Goal: Task Accomplishment & Management: Manage account settings

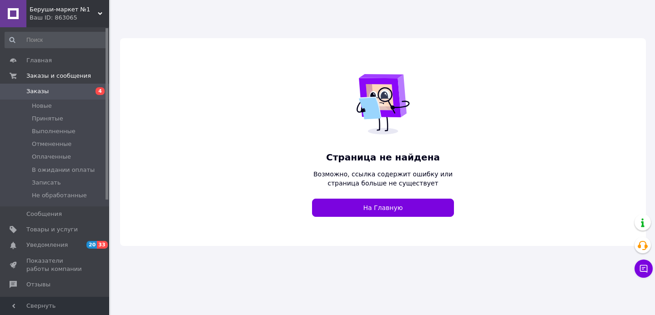
click at [76, 13] on span "Беруши-маркет №1" at bounding box center [64, 9] width 68 height 8
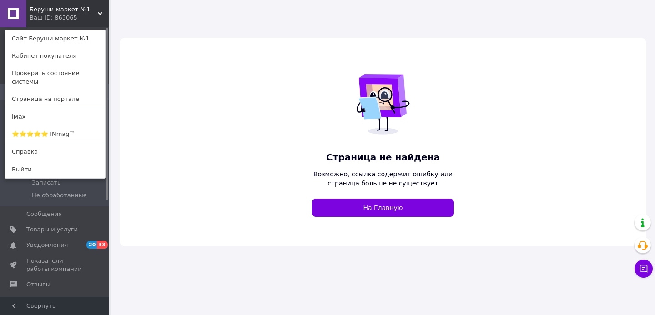
click at [67, 17] on div "Ваш ID: 863065" at bounding box center [49, 18] width 38 height 8
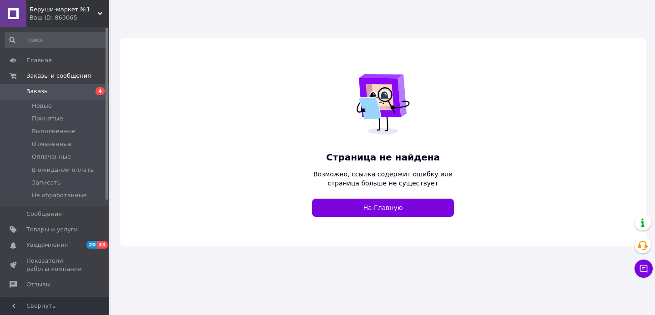
click at [100, 13] on use at bounding box center [100, 13] width 5 height 3
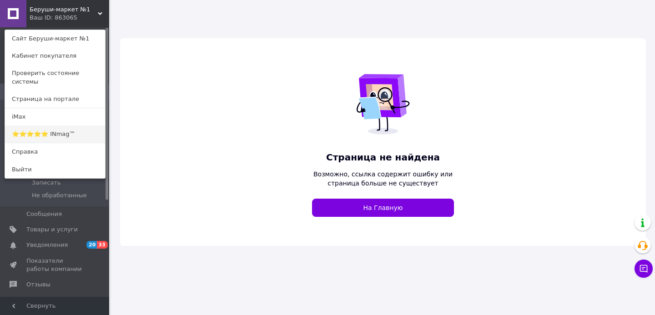
click at [52, 126] on link "⭐️⭐️⭐️⭐️⭐️ INmag™" at bounding box center [55, 134] width 100 height 17
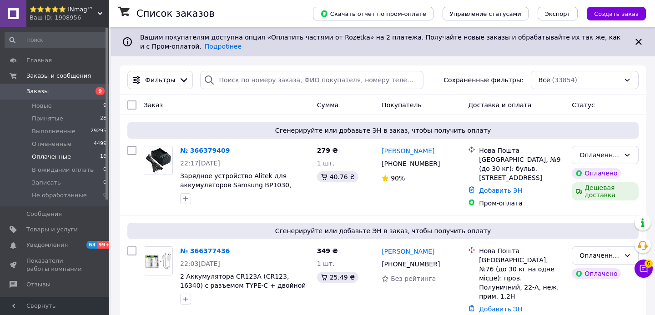
click at [50, 160] on span "Оплаченные" at bounding box center [51, 157] width 39 height 8
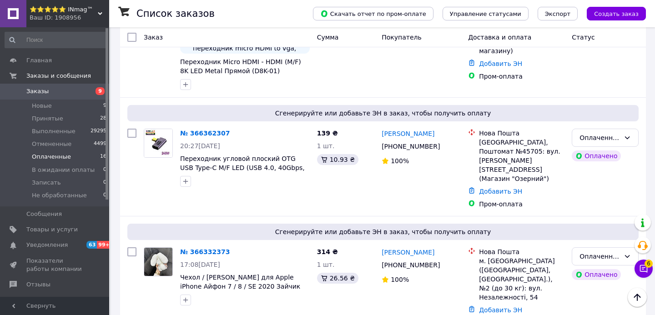
scroll to position [1358, 0]
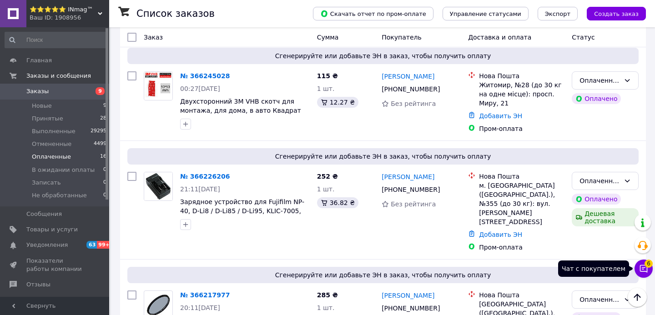
click at [642, 272] on icon at bounding box center [643, 268] width 9 height 9
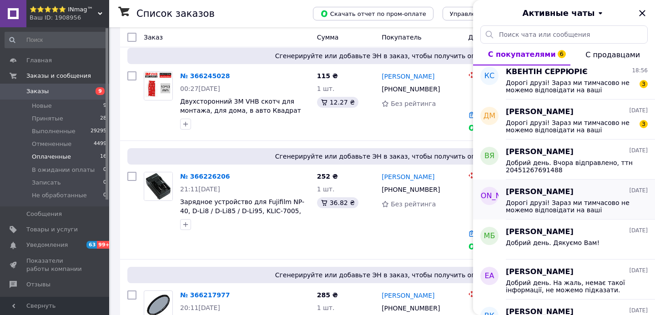
scroll to position [0, 0]
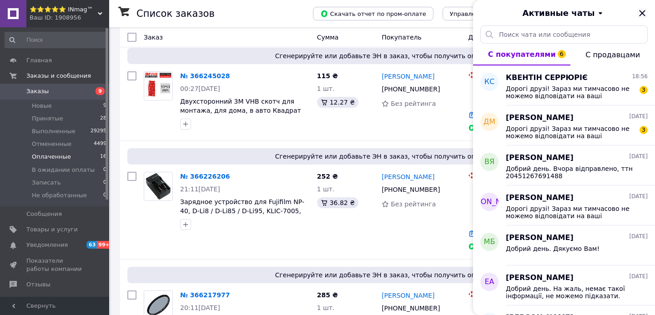
click at [644, 15] on icon "Закрыть" at bounding box center [642, 13] width 6 height 6
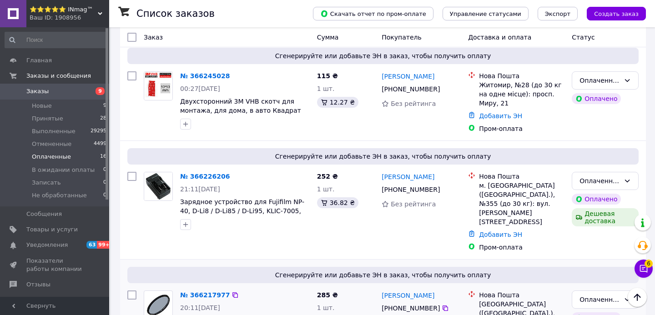
scroll to position [1549, 0]
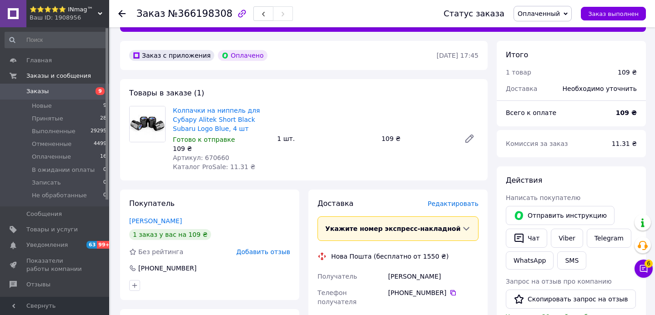
scroll to position [25, 0]
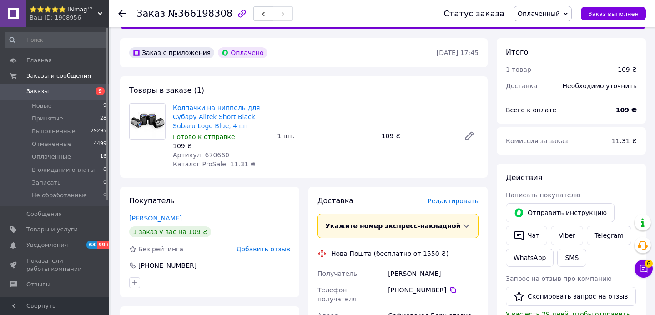
click at [444, 202] on span "Редактировать" at bounding box center [453, 200] width 51 height 7
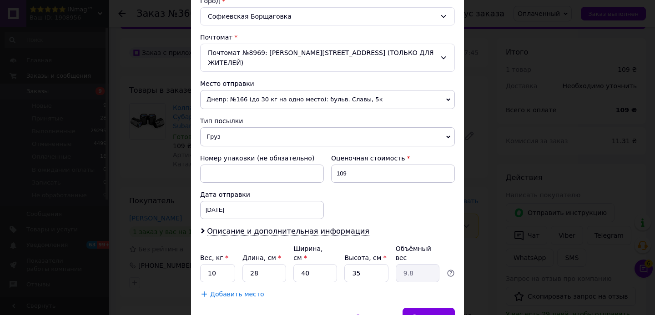
scroll to position [257, 0]
click at [221, 264] on input "10" at bounding box center [217, 273] width 35 height 18
type input "0.1"
click at [266, 264] on input "28" at bounding box center [265, 273] width 44 height 18
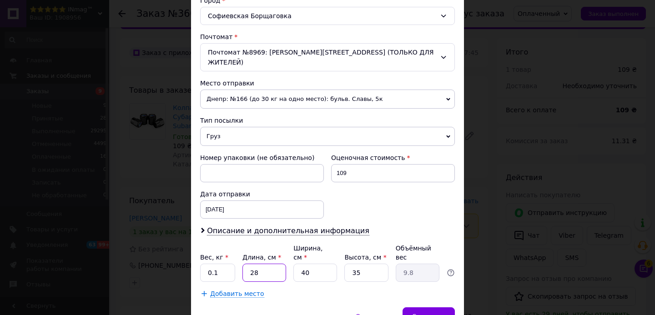
click at [266, 264] on input "28" at bounding box center [265, 273] width 44 height 18
type input "1"
type input "0.35"
type input "15"
type input "5.25"
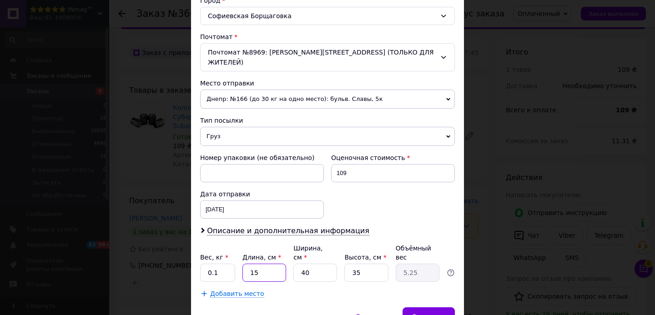
type input "15"
click at [319, 264] on input "40" at bounding box center [315, 273] width 44 height 18
type input "1"
type input "0.13"
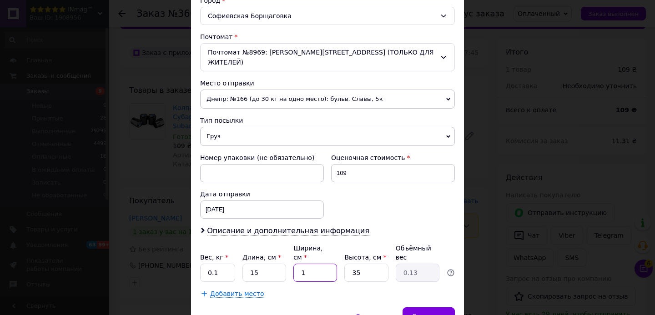
type input "15"
type input "1.97"
type input "15"
click at [369, 264] on input "35" at bounding box center [366, 273] width 44 height 18
type input "3"
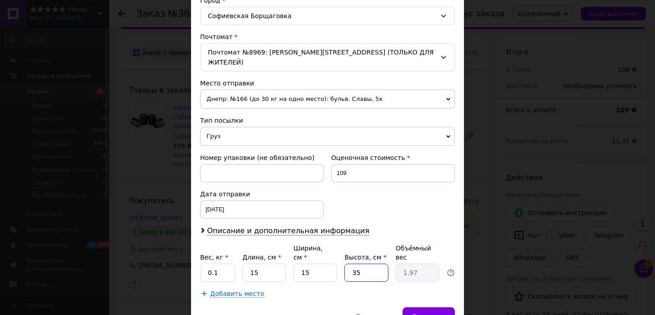
type input "0.17"
type input "3"
click at [440, 313] on span "Сохранить" at bounding box center [428, 316] width 33 height 7
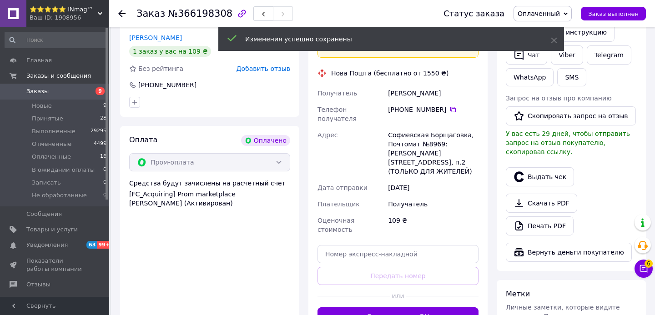
scroll to position [223, 0]
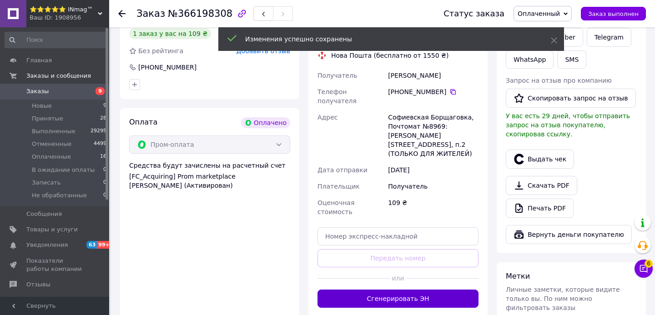
click at [425, 290] on button "Сгенерировать ЭН" at bounding box center [398, 299] width 161 height 18
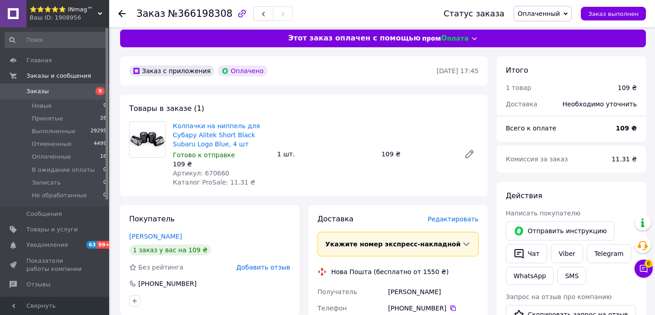
scroll to position [0, 0]
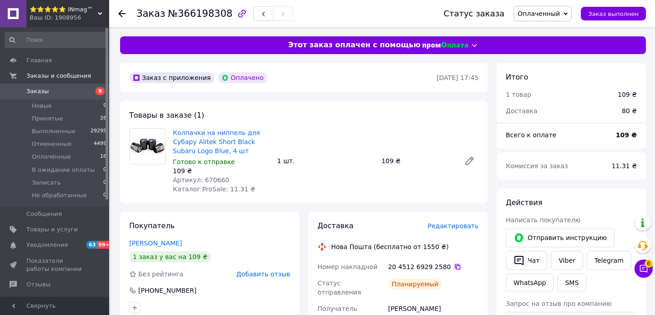
click at [456, 269] on icon at bounding box center [457, 266] width 7 height 7
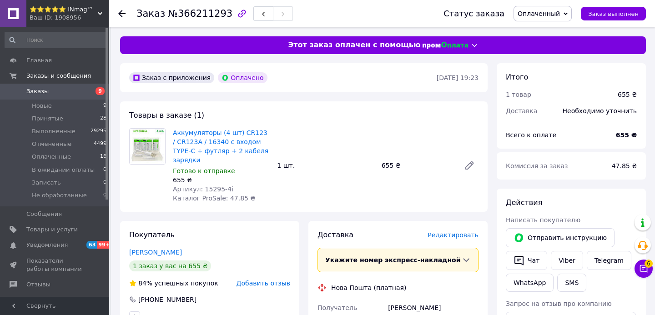
click at [450, 237] on span "Редактировать" at bounding box center [453, 235] width 51 height 7
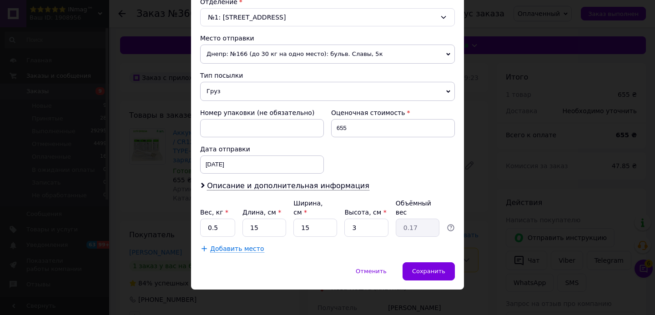
scroll to position [298, 0]
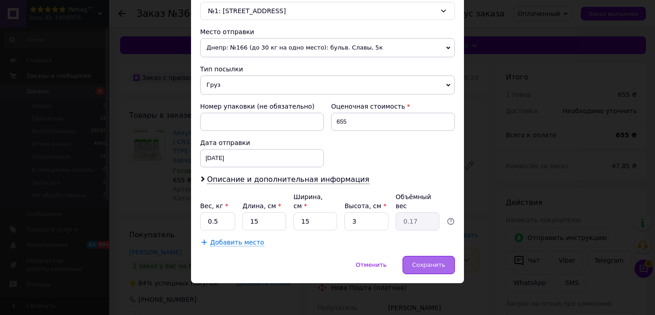
click at [435, 266] on span "Сохранить" at bounding box center [428, 265] width 33 height 7
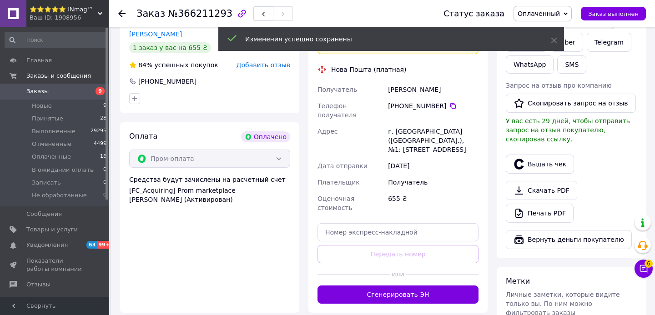
scroll to position [221, 0]
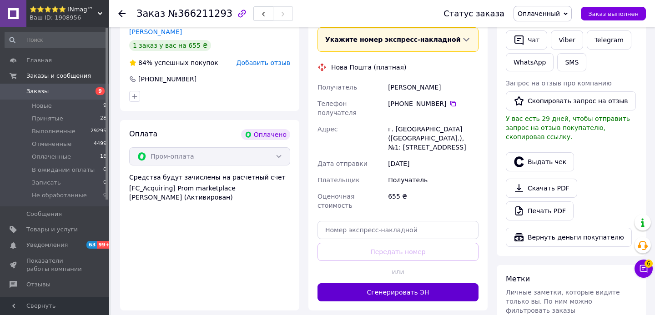
click at [435, 284] on button "Сгенерировать ЭН" at bounding box center [398, 292] width 161 height 18
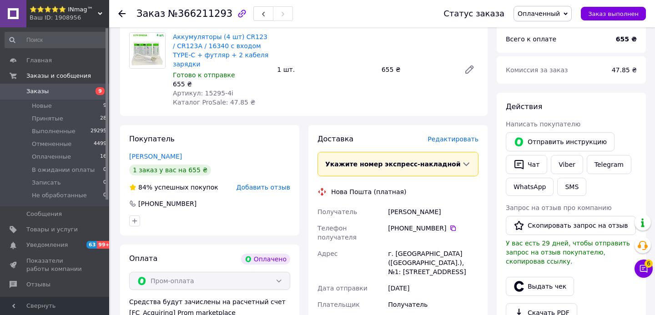
scroll to position [47, 0]
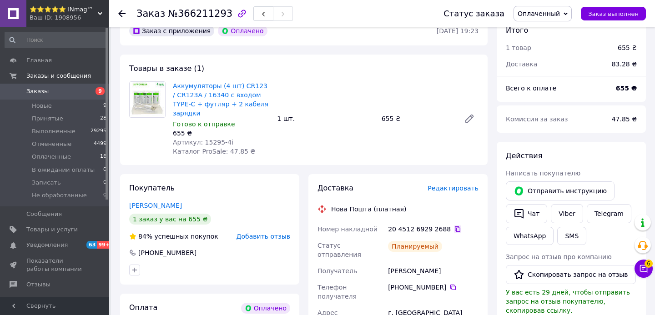
click at [454, 230] on icon at bounding box center [457, 229] width 7 height 7
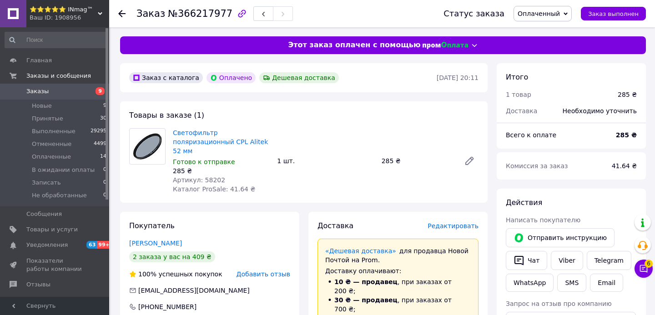
click at [441, 227] on span "Редактировать" at bounding box center [453, 226] width 51 height 7
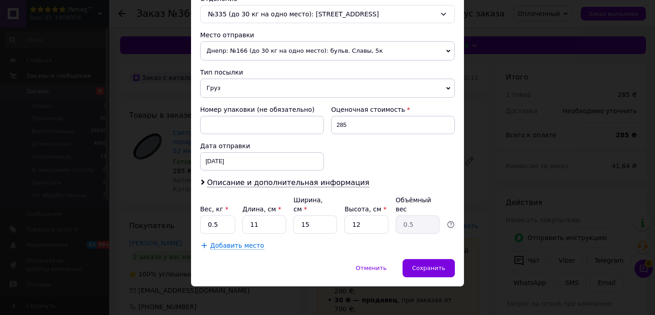
scroll to position [298, 0]
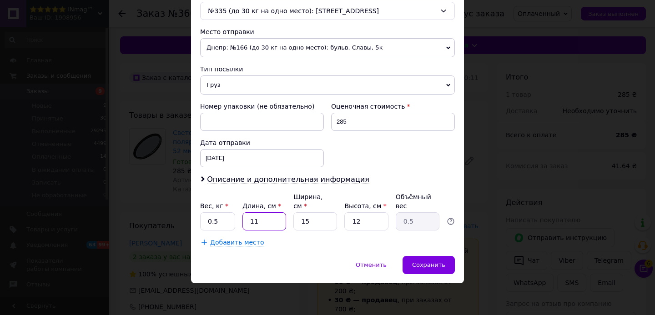
click at [263, 220] on input "11" at bounding box center [265, 221] width 44 height 18
type input "2"
type input "0.1"
type input "20"
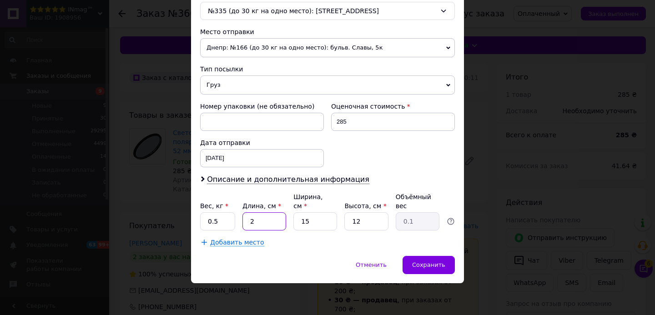
type input "0.9"
type input "20"
click at [373, 220] on input "12" at bounding box center [366, 221] width 44 height 18
type input "3"
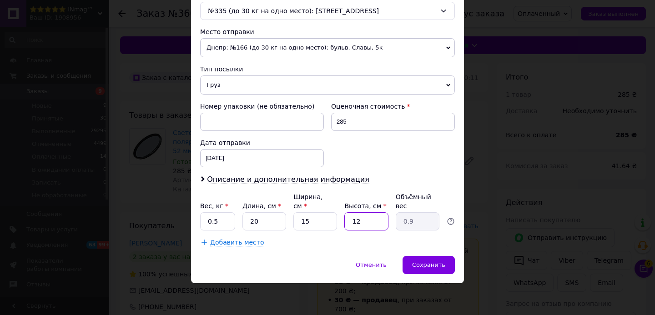
type input "0.23"
type input "3"
click at [443, 267] on span "Сохранить" at bounding box center [428, 265] width 33 height 7
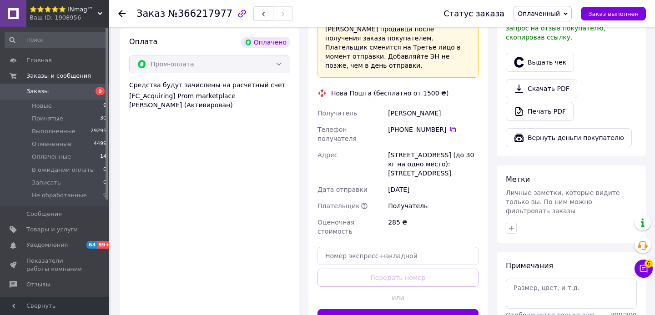
scroll to position [349, 0]
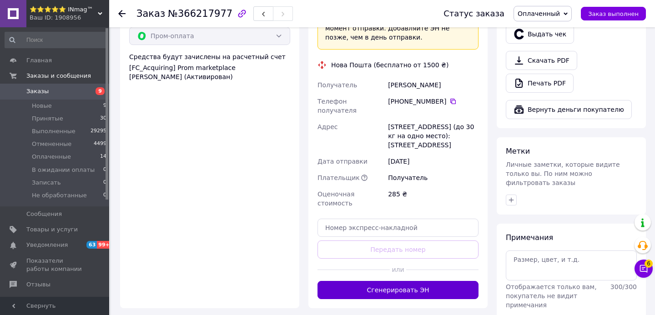
click at [440, 281] on button "Сгенерировать ЭН" at bounding box center [398, 290] width 161 height 18
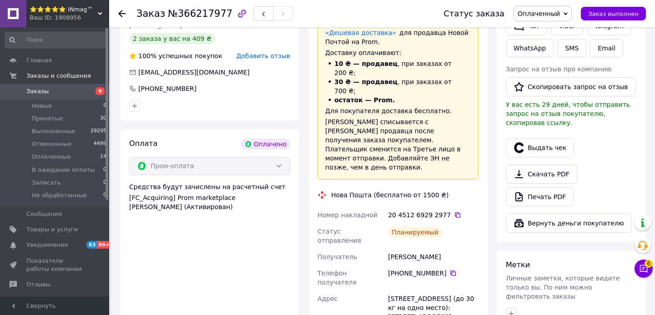
scroll to position [187, 0]
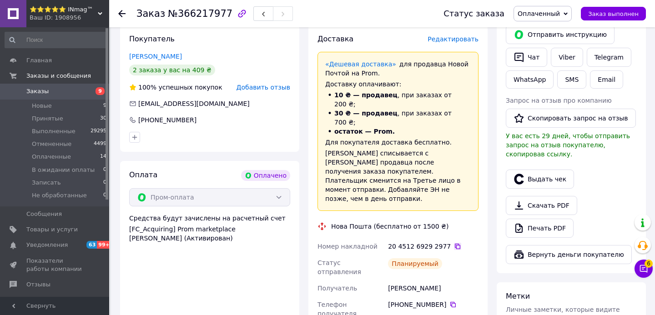
click at [455, 244] on icon at bounding box center [457, 246] width 5 height 5
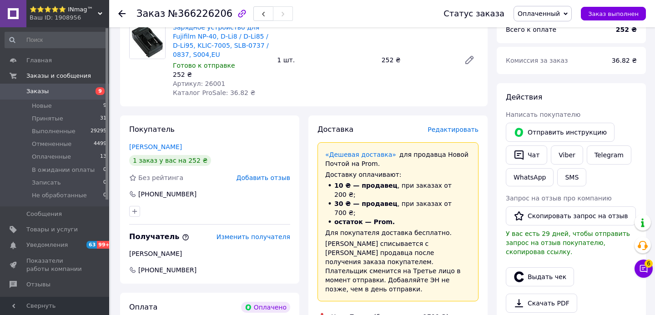
scroll to position [118, 0]
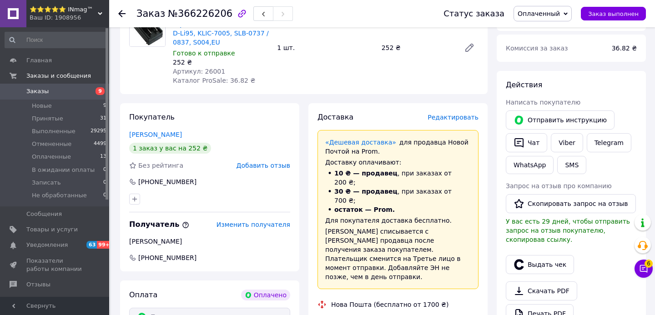
click at [446, 118] on span "Редактировать" at bounding box center [453, 117] width 51 height 7
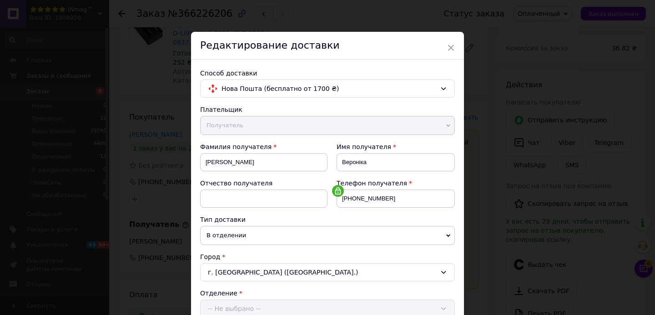
scroll to position [298, 0]
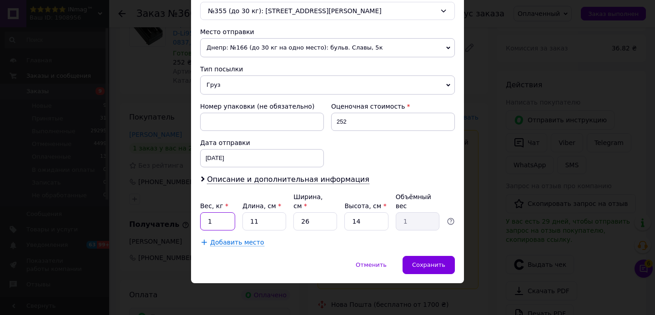
click at [200, 217] on input "1" at bounding box center [217, 221] width 35 height 18
type input "0.1"
click at [262, 218] on input "11" at bounding box center [265, 221] width 44 height 18
type input "1"
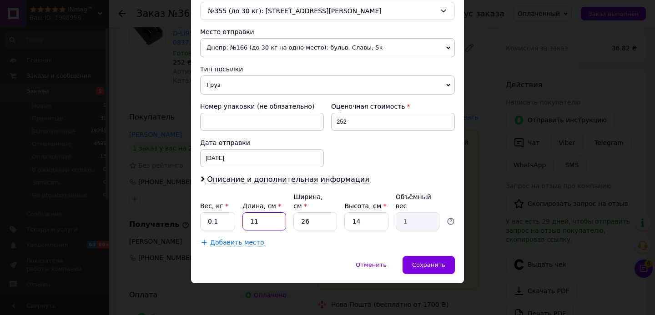
type input "0.1"
type input "15"
type input "1.37"
type input "15"
click at [324, 221] on input "26" at bounding box center [315, 221] width 44 height 18
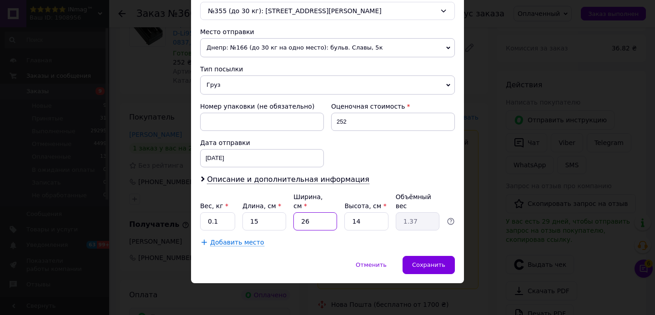
click at [324, 221] on input "26" at bounding box center [315, 221] width 44 height 18
type input "1"
type input "0.1"
type input "15"
type input "0.79"
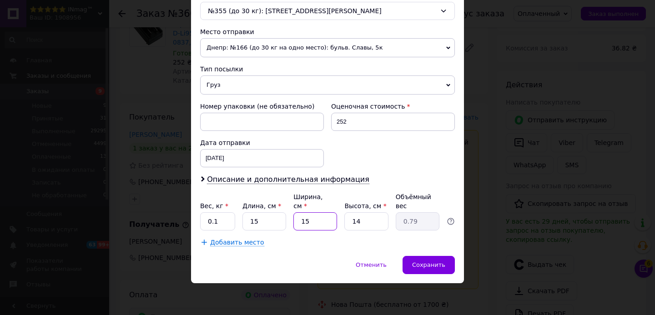
type input "15"
click at [372, 222] on input "14" at bounding box center [366, 221] width 44 height 18
type input "5"
type input "0.28"
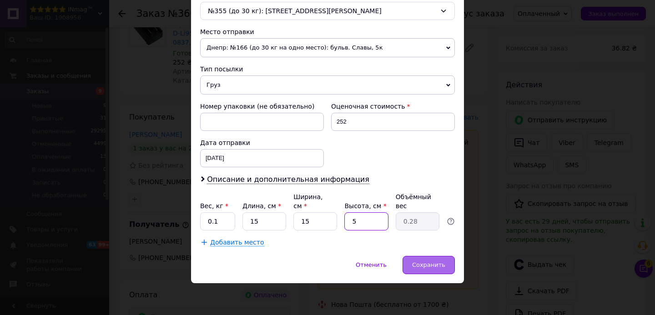
type input "5"
click at [423, 268] on span "Сохранить" at bounding box center [428, 265] width 33 height 7
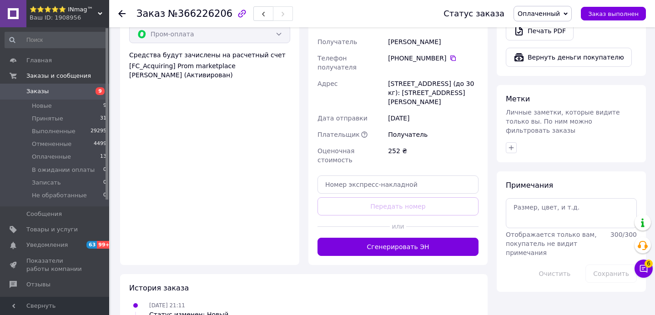
scroll to position [425, 0]
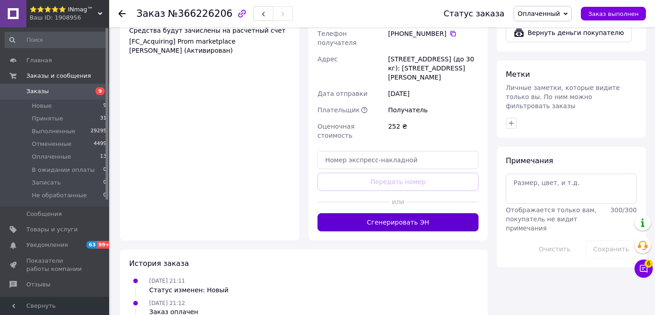
click at [440, 213] on button "Сгенерировать ЭН" at bounding box center [398, 222] width 161 height 18
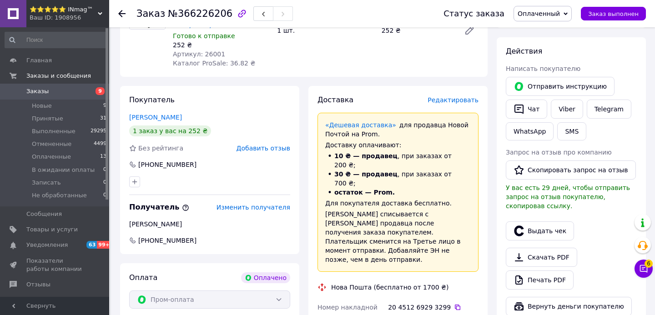
scroll to position [108, 0]
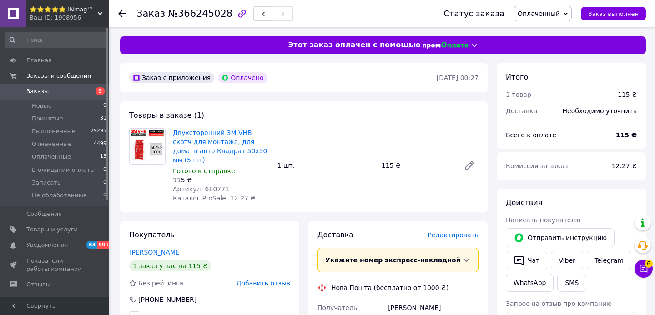
click at [455, 232] on span "Редактировать" at bounding box center [453, 235] width 51 height 7
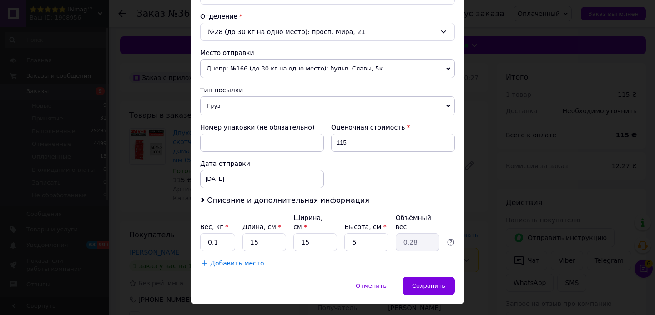
scroll to position [298, 0]
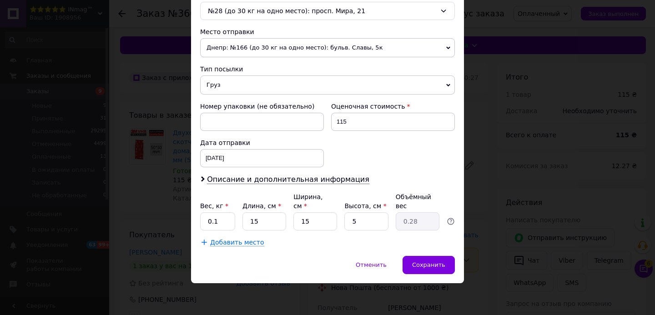
click at [501, 177] on div "× Редактирование доставки Способ доставки Нова Пошта (бесплатно от 1000 ₴) Плат…" at bounding box center [327, 157] width 655 height 315
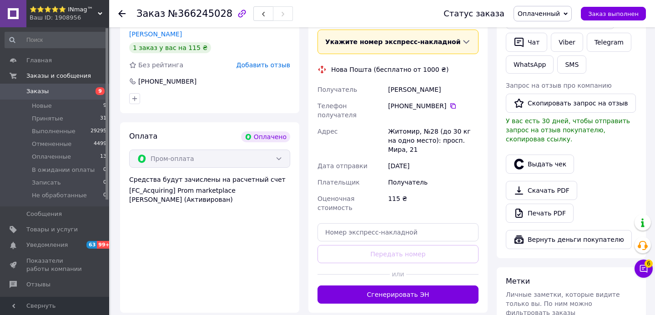
scroll to position [241, 0]
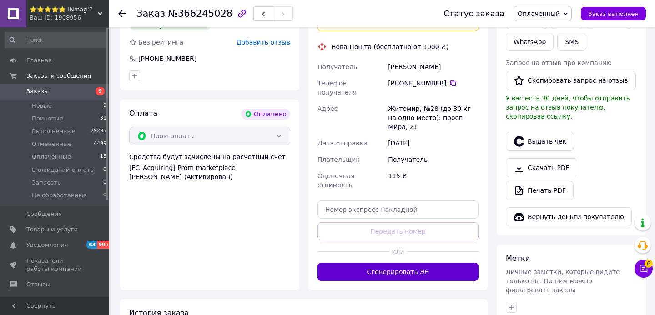
click at [435, 263] on button "Сгенерировать ЭН" at bounding box center [398, 272] width 161 height 18
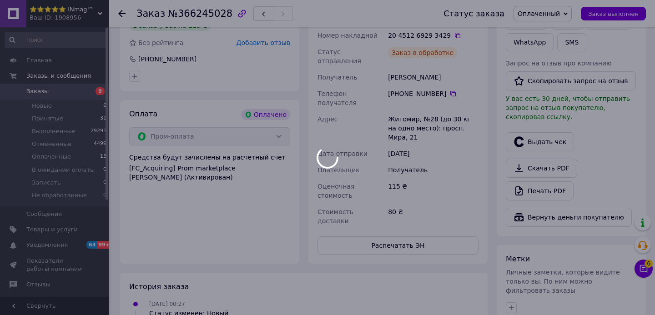
scroll to position [50, 0]
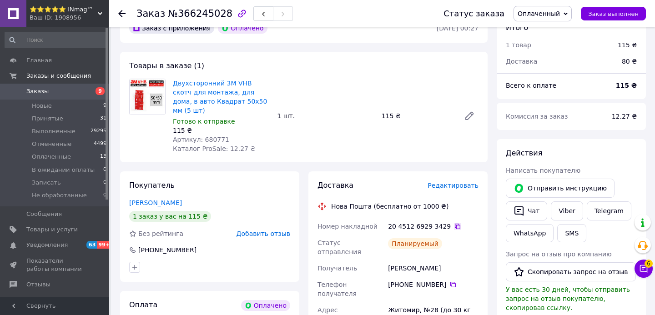
click at [454, 223] on icon at bounding box center [457, 226] width 7 height 7
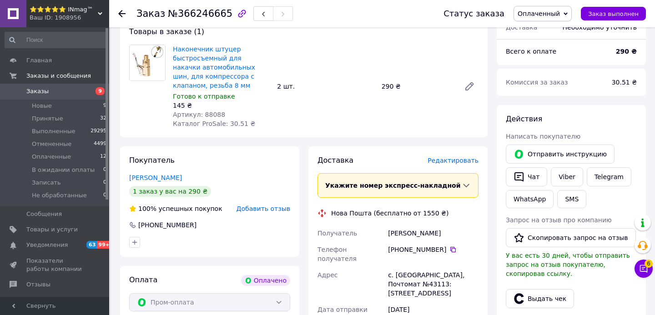
scroll to position [122, 0]
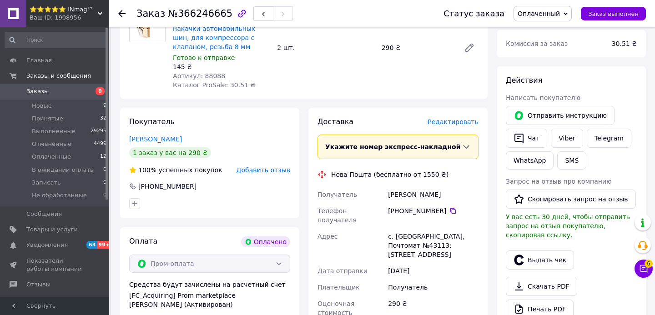
click at [445, 126] on span "Редактировать" at bounding box center [453, 121] width 51 height 7
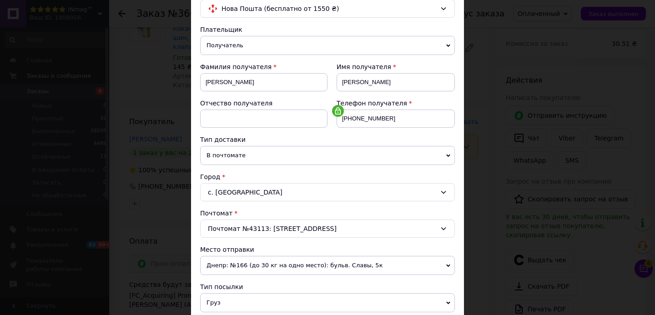
scroll to position [298, 0]
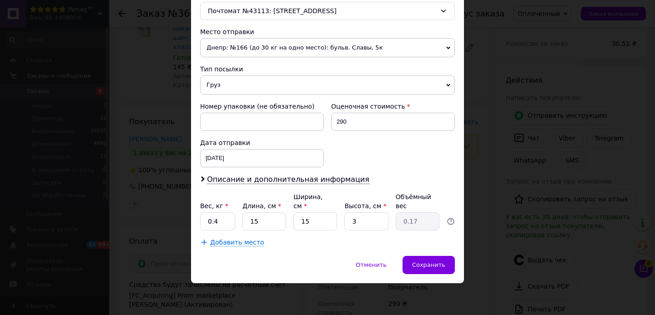
click at [484, 128] on div "× Редактирование доставки Способ доставки Нова Пошта (бесплатно от 1550 ₴) Плат…" at bounding box center [327, 157] width 655 height 315
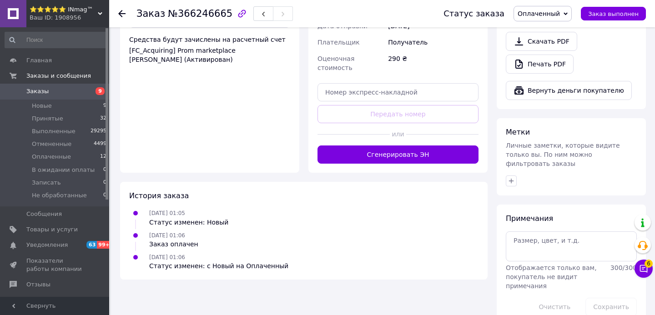
scroll to position [378, 0]
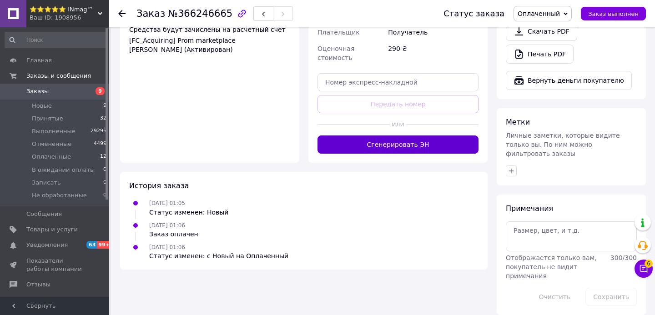
click at [454, 137] on button "Сгенерировать ЭН" at bounding box center [398, 145] width 161 height 18
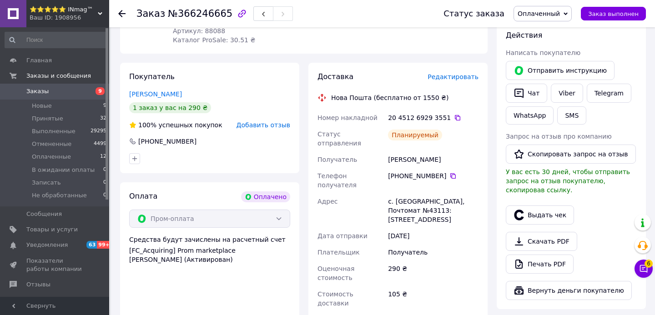
scroll to position [147, 0]
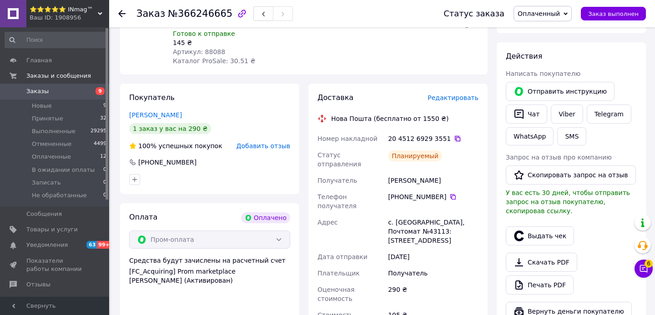
click at [456, 137] on icon at bounding box center [457, 138] width 7 height 7
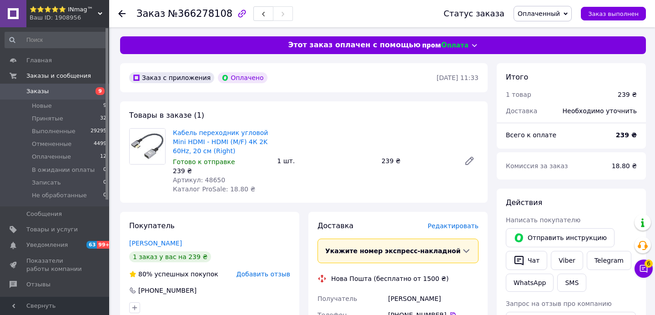
click at [450, 225] on span "Редактировать" at bounding box center [453, 226] width 51 height 7
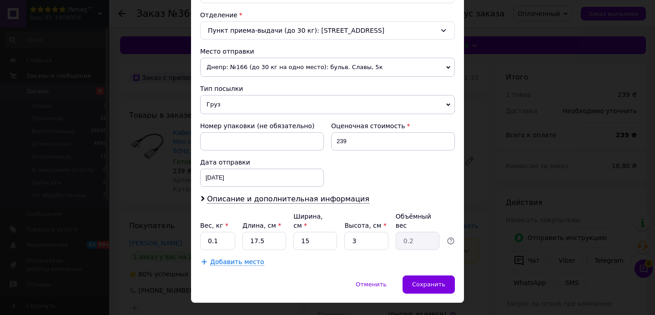
scroll to position [298, 0]
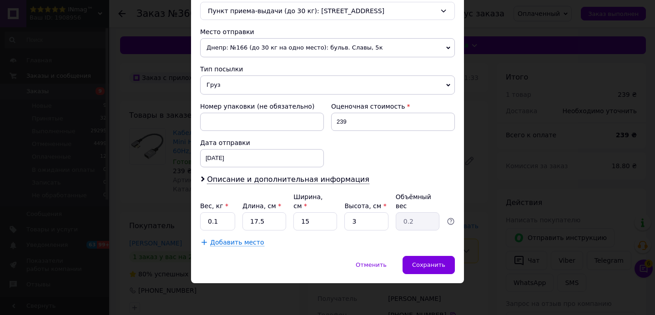
click at [473, 235] on div "× Редактирование доставки Способ доставки Нова Пошта (бесплатно от 1500 ₴) Плат…" at bounding box center [327, 157] width 655 height 315
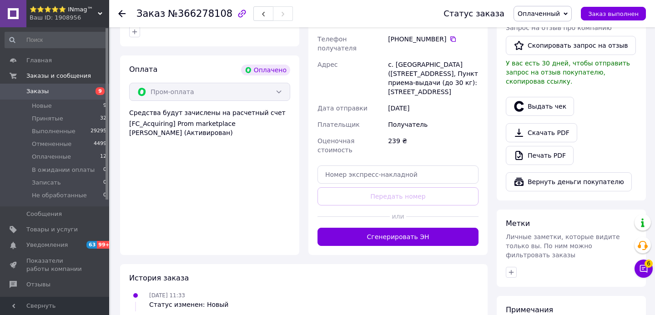
scroll to position [280, 0]
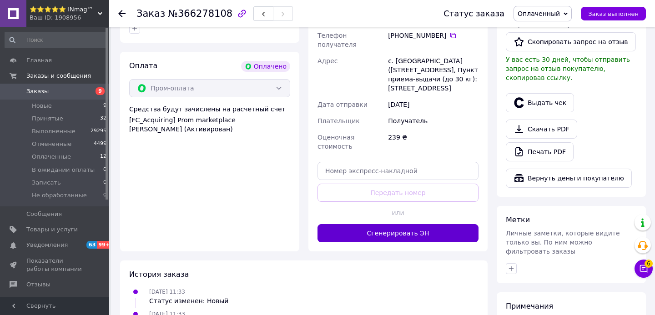
click at [464, 225] on button "Сгенерировать ЭН" at bounding box center [398, 233] width 161 height 18
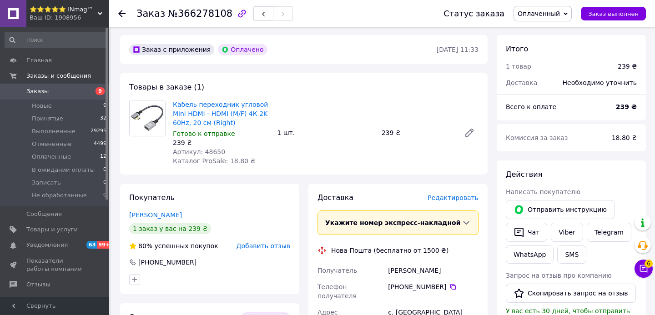
scroll to position [0, 0]
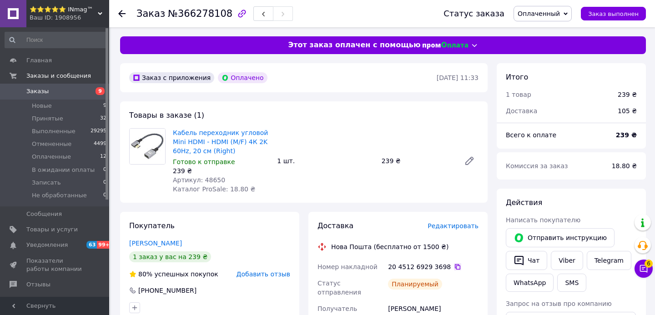
click at [454, 267] on icon at bounding box center [457, 266] width 7 height 7
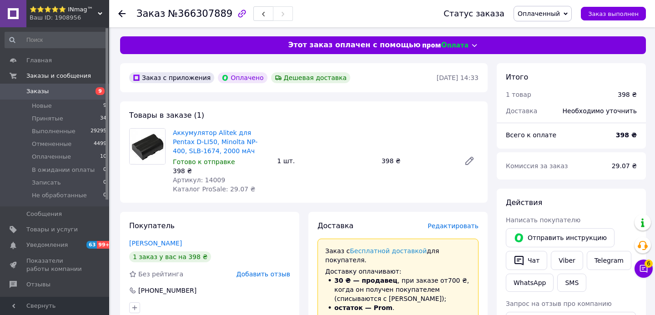
click at [447, 227] on span "Редактировать" at bounding box center [453, 226] width 51 height 7
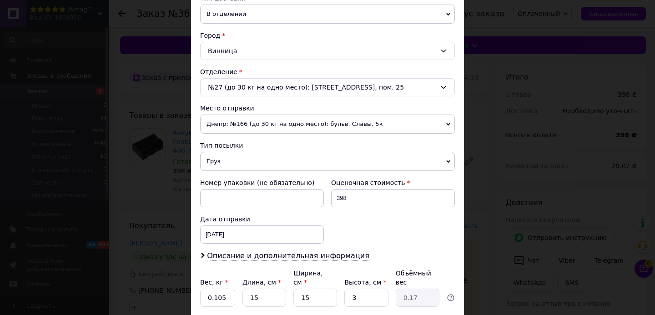
scroll to position [223, 0]
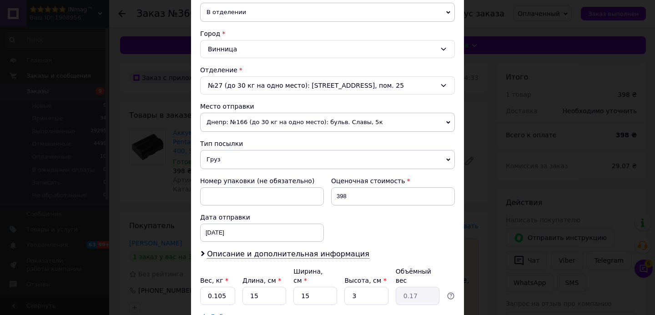
click at [474, 214] on div "× Редактирование доставки Способ доставки Нова Пошта (бесплатно от 2000 ₴) Плат…" at bounding box center [327, 157] width 655 height 315
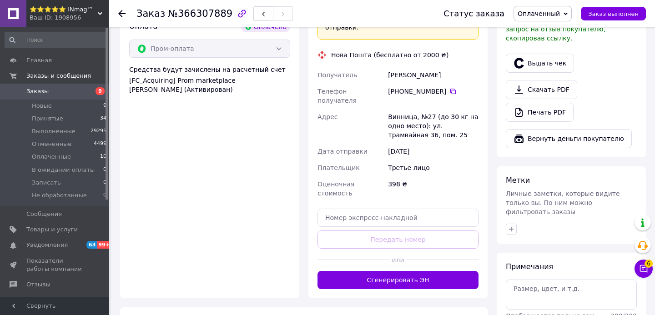
scroll to position [362, 0]
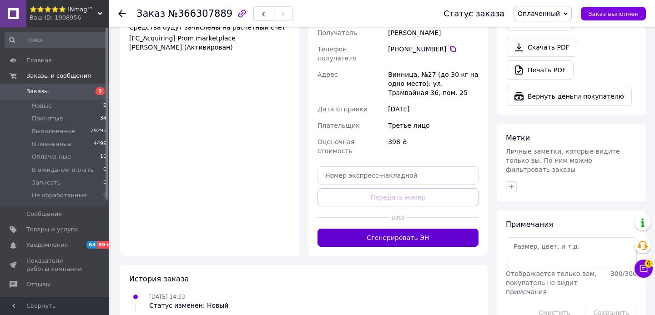
click at [445, 229] on button "Сгенерировать ЭН" at bounding box center [398, 238] width 161 height 18
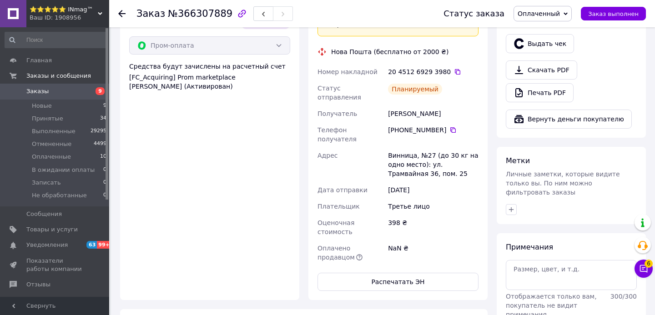
scroll to position [321, 0]
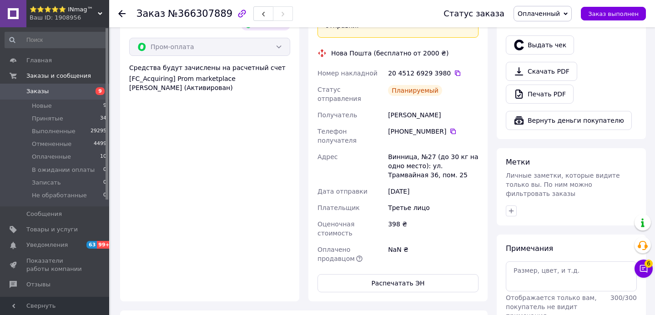
click at [453, 69] on div "20 4512 6929 3980" at bounding box center [433, 73] width 91 height 9
click at [454, 70] on icon at bounding box center [457, 73] width 7 height 7
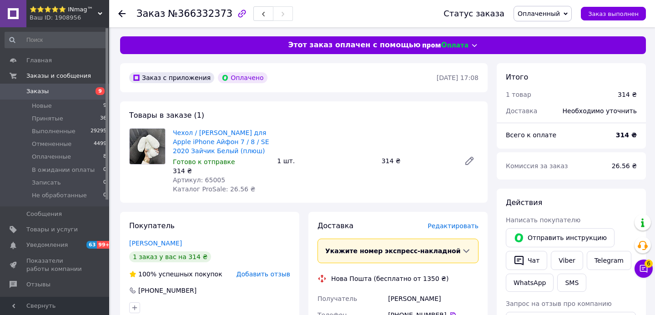
click at [466, 228] on span "Редактировать" at bounding box center [453, 226] width 51 height 7
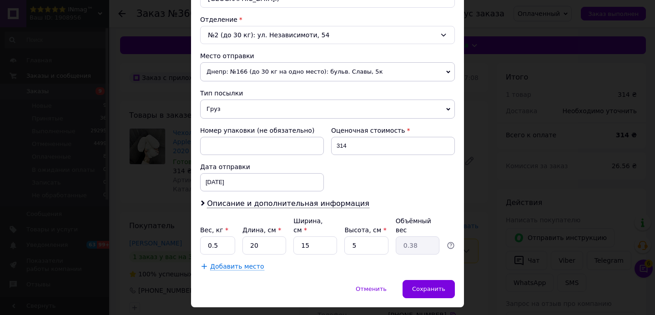
scroll to position [285, 0]
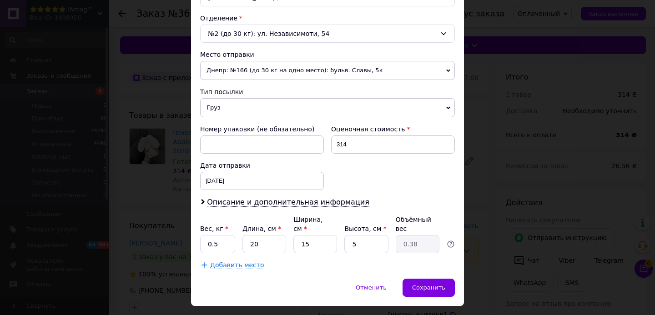
click at [474, 219] on div "× Редактирование доставки Способ доставки Нова Пошта (бесплатно от 1350 ₴) Плат…" at bounding box center [327, 157] width 655 height 315
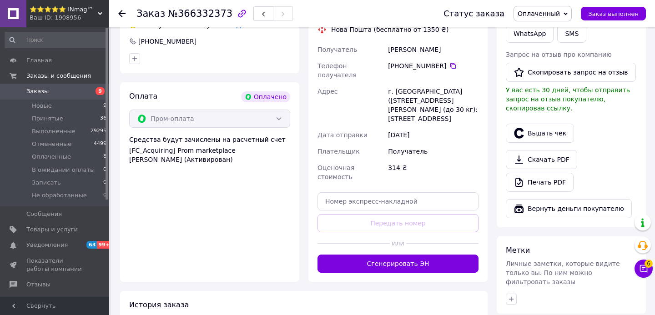
scroll to position [263, 0]
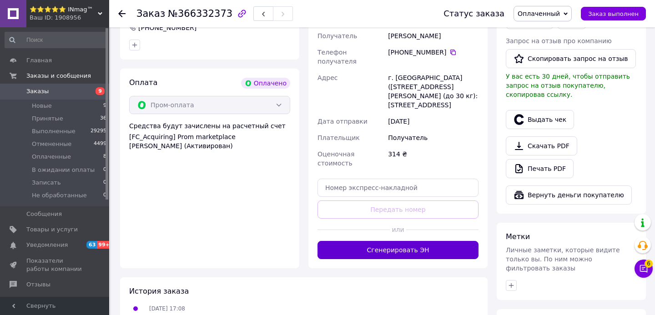
click at [458, 241] on button "Сгенерировать ЭН" at bounding box center [398, 250] width 161 height 18
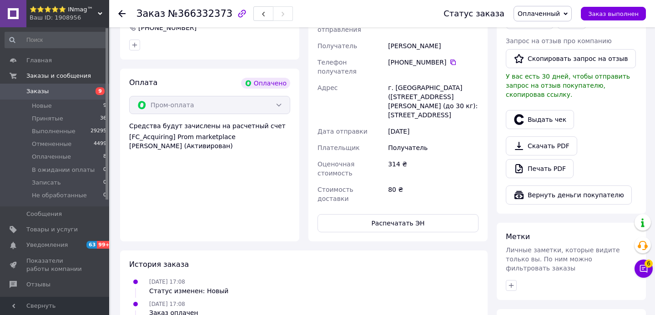
scroll to position [203, 0]
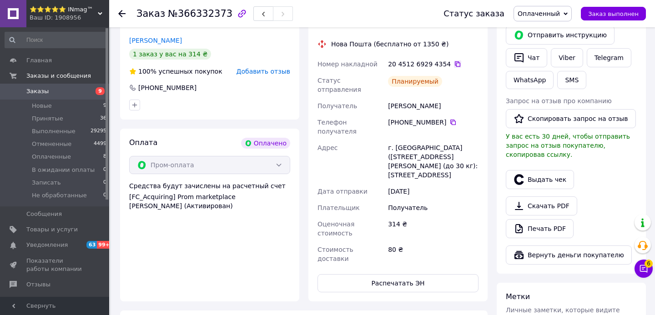
click at [456, 64] on icon at bounding box center [457, 64] width 7 height 7
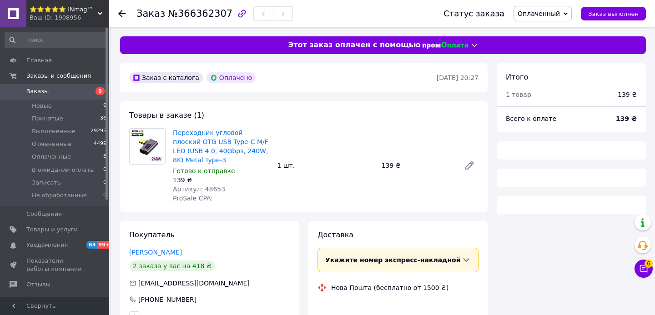
scroll to position [116, 0]
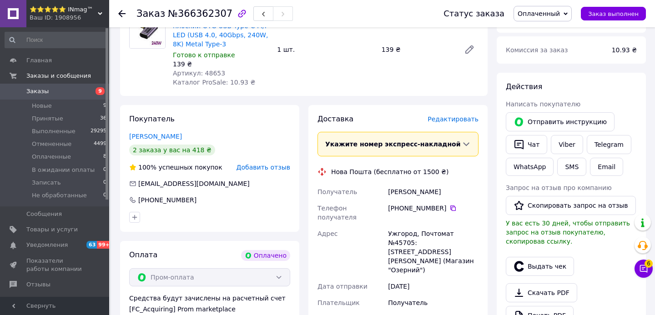
click at [448, 118] on span "Редактировать" at bounding box center [453, 119] width 51 height 7
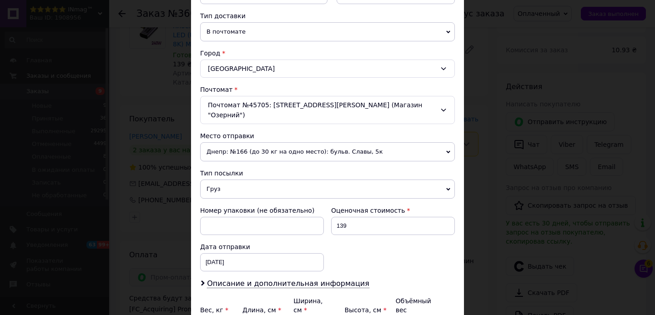
scroll to position [298, 0]
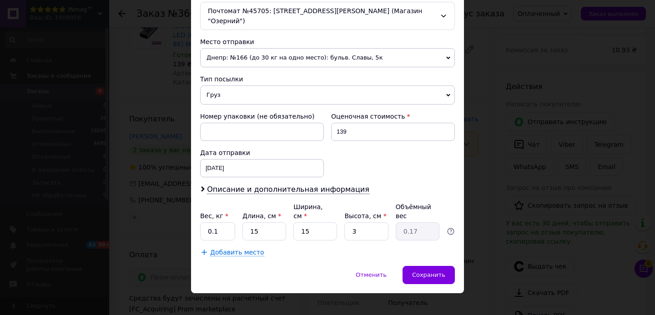
click at [483, 108] on div "× Редактирование доставки Способ доставки Нова Пошта (бесплатно от 1500 ₴) Плат…" at bounding box center [327, 157] width 655 height 315
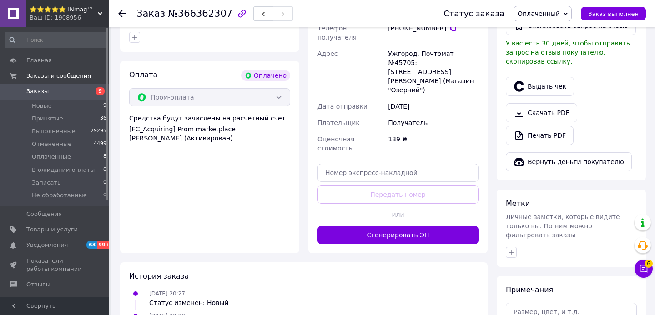
scroll to position [378, 0]
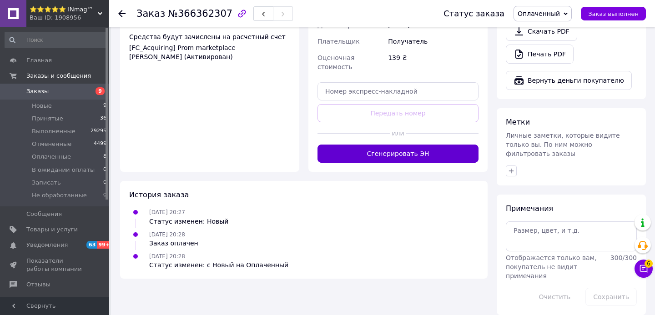
click at [445, 145] on button "Сгенерировать ЭН" at bounding box center [398, 154] width 161 height 18
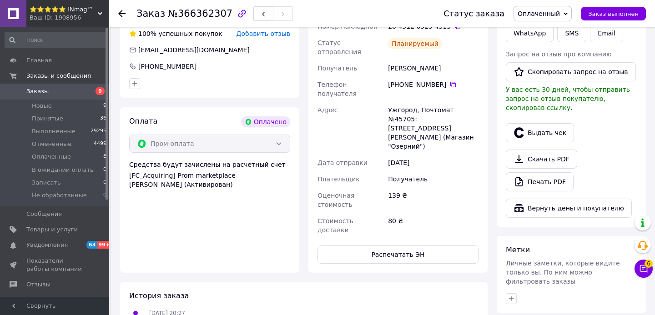
scroll to position [147, 0]
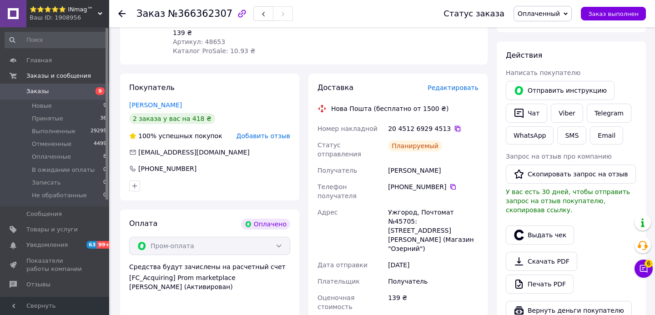
click at [454, 128] on icon at bounding box center [457, 128] width 7 height 7
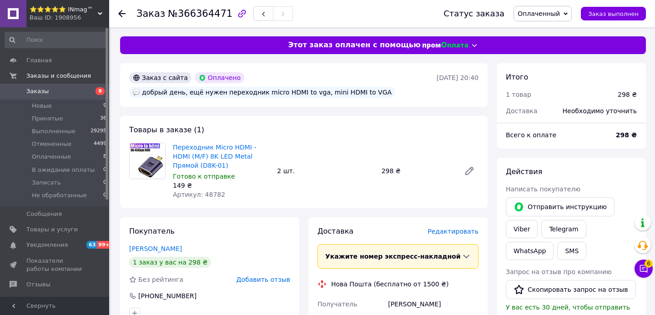
click at [215, 195] on span "Артикул: 48782" at bounding box center [199, 194] width 52 height 7
copy span "48782"
click at [265, 91] on div "добрый день, ещё нужен переходник micro HDMI to vga, mini HDMI to VGA" at bounding box center [262, 92] width 266 height 11
drag, startPoint x: 265, startPoint y: 91, endPoint x: 302, endPoint y: 89, distance: 36.9
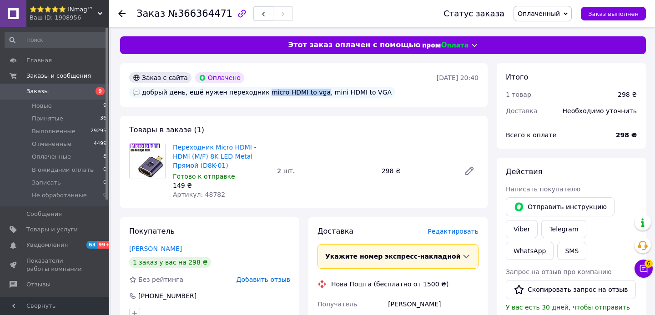
click at [302, 89] on div "добрый день, ещё нужен переходник micro HDMI to vga, mini HDMI to VGA" at bounding box center [262, 92] width 266 height 11
copy div "micro HDMI to vga"
click at [325, 91] on div "добрый день, ещё нужен переходник micro HDMI to vga, mini HDMI to VGA" at bounding box center [262, 92] width 266 height 11
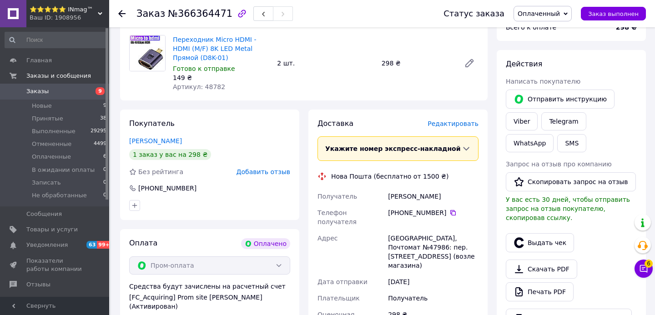
scroll to position [121, 0]
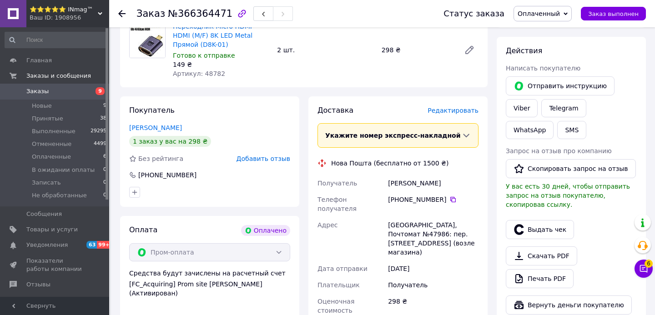
click at [216, 74] on span "Артикул: 48782" at bounding box center [199, 73] width 52 height 7
copy span "48782"
click at [443, 114] on span "Редактировать" at bounding box center [453, 110] width 51 height 7
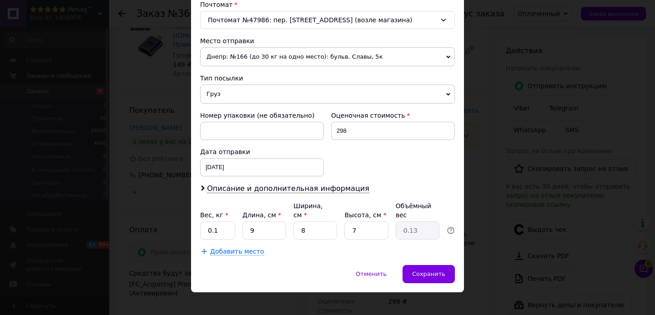
scroll to position [298, 0]
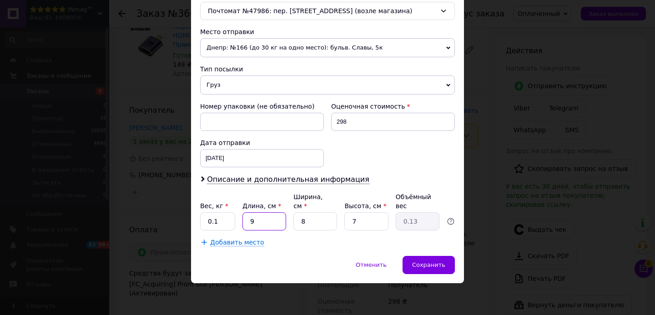
click at [265, 224] on input "9" at bounding box center [265, 221] width 44 height 18
type input "1"
type input "0.1"
type input "15"
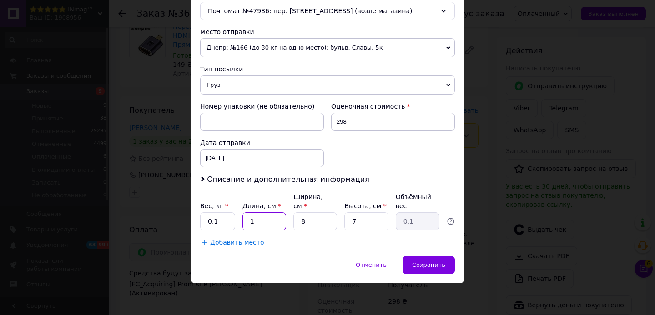
type input "0.21"
type input "15"
click at [309, 221] on input "8" at bounding box center [315, 221] width 44 height 18
type input "1"
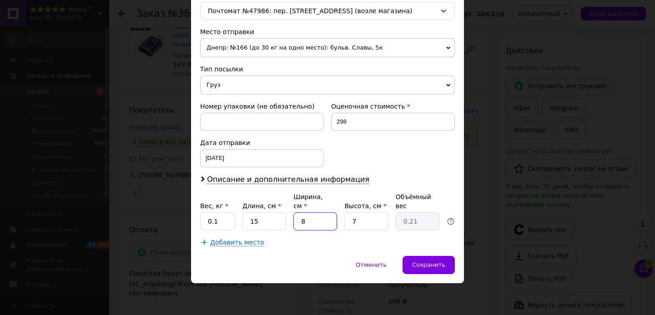
type input "0.1"
type input "15"
type input "0.39"
type input "15"
click at [363, 220] on input "7" at bounding box center [366, 221] width 44 height 18
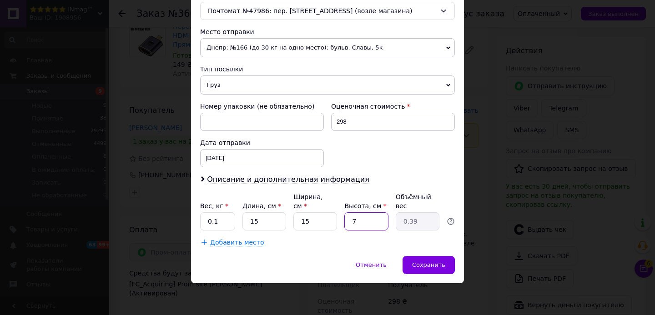
click at [363, 220] on input "7" at bounding box center [366, 221] width 44 height 18
type input "3"
type input "0.17"
type input "3"
click at [440, 268] on div "Сохранить" at bounding box center [429, 265] width 52 height 18
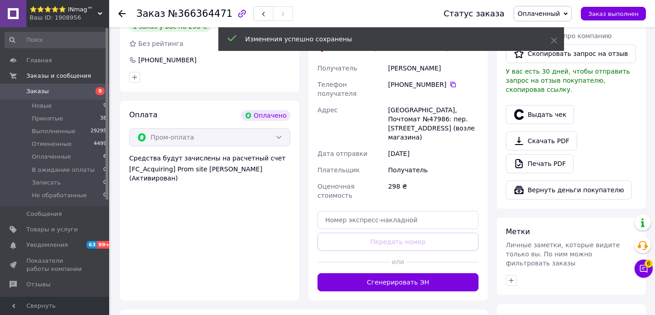
scroll to position [254, 0]
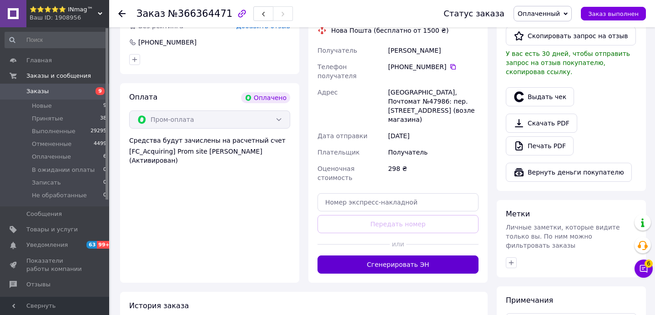
click at [437, 256] on button "Сгенерировать ЭН" at bounding box center [398, 265] width 161 height 18
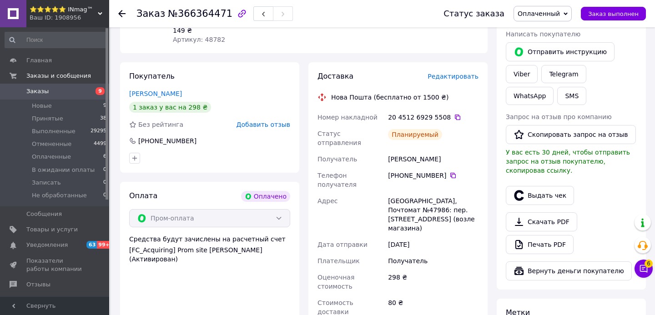
scroll to position [143, 0]
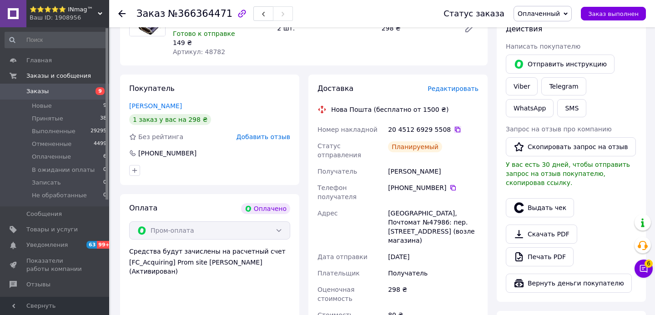
click at [455, 129] on icon at bounding box center [457, 129] width 7 height 7
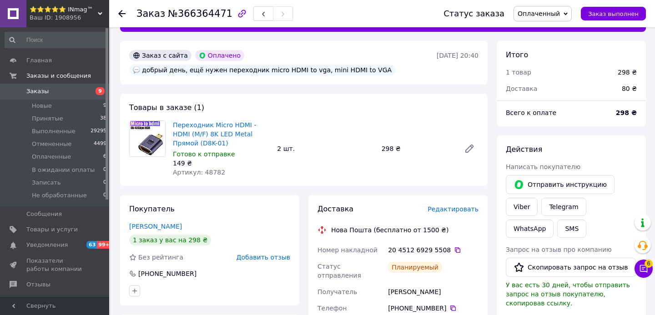
scroll to position [21, 0]
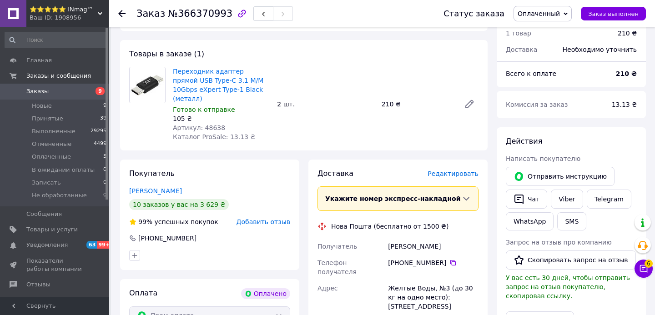
scroll to position [61, 0]
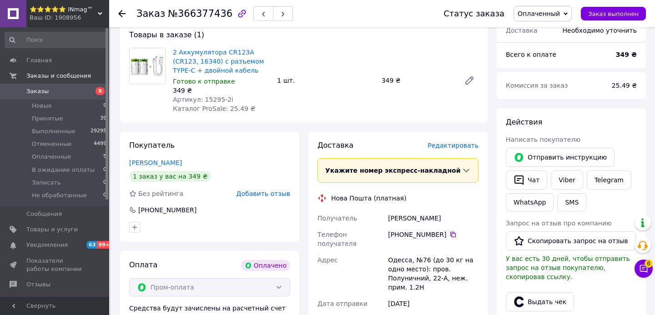
scroll to position [88, 0]
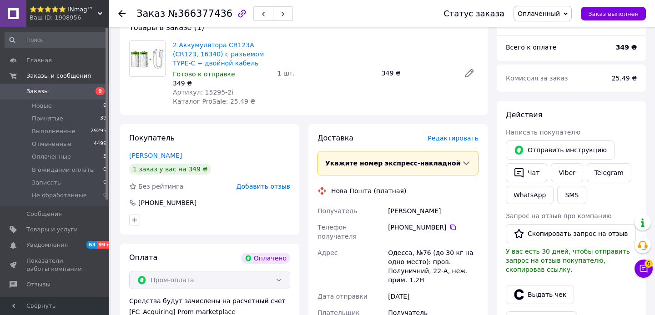
click at [454, 139] on span "Редактировать" at bounding box center [453, 138] width 51 height 7
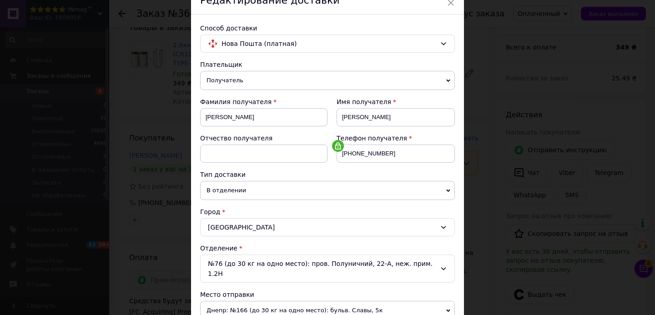
scroll to position [298, 0]
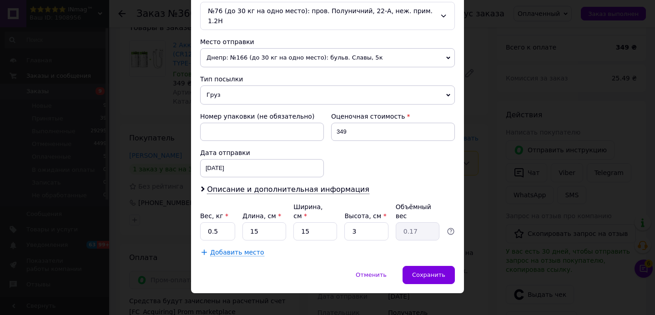
click at [483, 135] on div "× Редактирование доставки Способ доставки Нова Пошта (платная) Плательщик Получ…" at bounding box center [327, 157] width 655 height 315
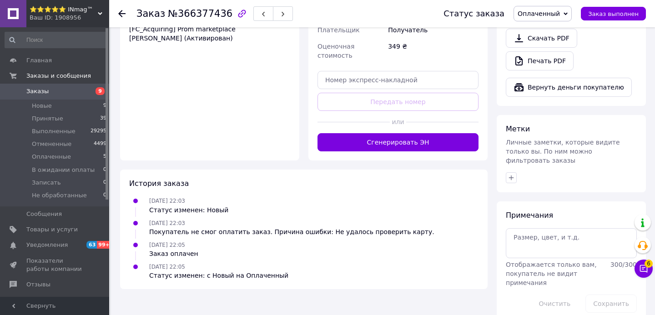
scroll to position [378, 0]
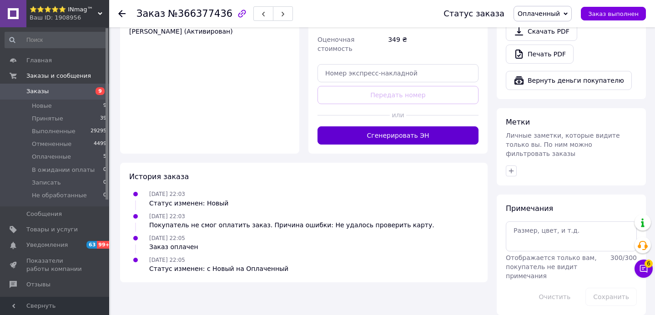
click at [465, 129] on button "Сгенерировать ЭН" at bounding box center [398, 135] width 161 height 18
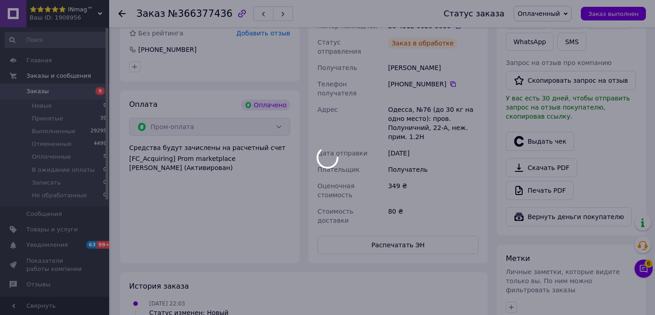
scroll to position [218, 0]
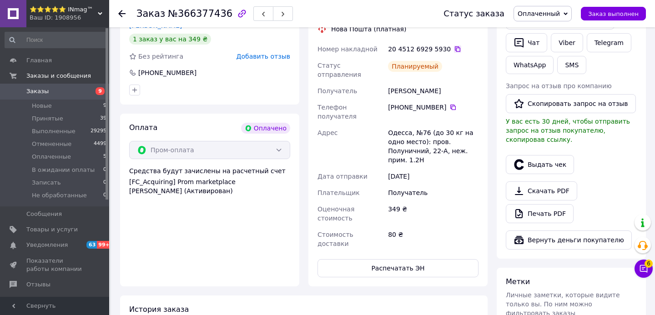
click at [455, 50] on icon at bounding box center [457, 49] width 7 height 7
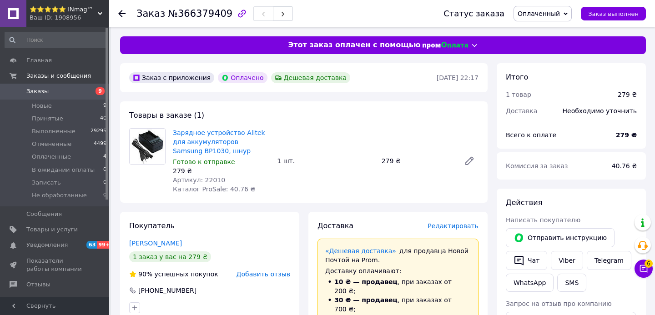
click at [446, 228] on span "Редактировать" at bounding box center [453, 226] width 51 height 7
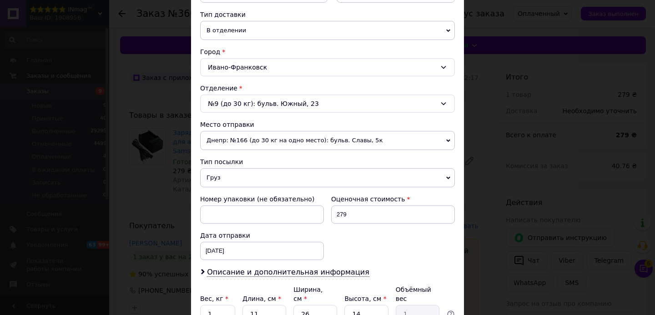
scroll to position [298, 0]
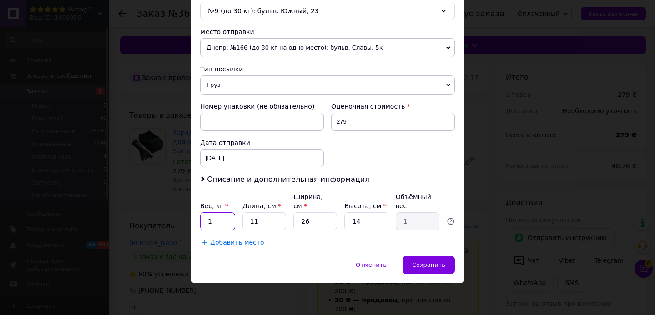
click at [200, 224] on input "1" at bounding box center [217, 221] width 35 height 18
type input "0.1"
click at [261, 221] on input "11" at bounding box center [265, 221] width 44 height 18
type input "1"
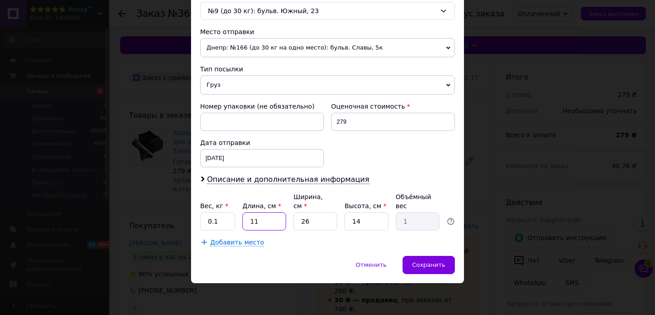
type input "0.1"
type input "2"
type input "0.18"
type input "20"
type input "1.82"
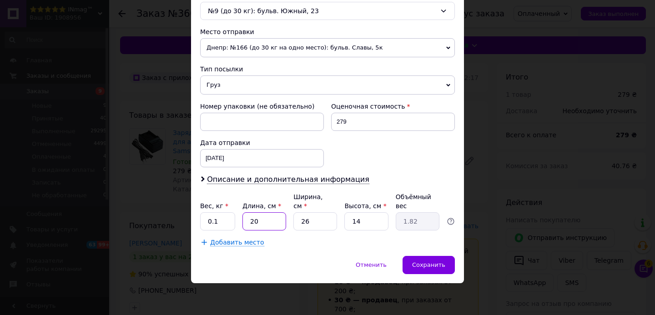
type input "20"
click at [318, 218] on input "26" at bounding box center [315, 221] width 44 height 18
type input "1"
type input "0.1"
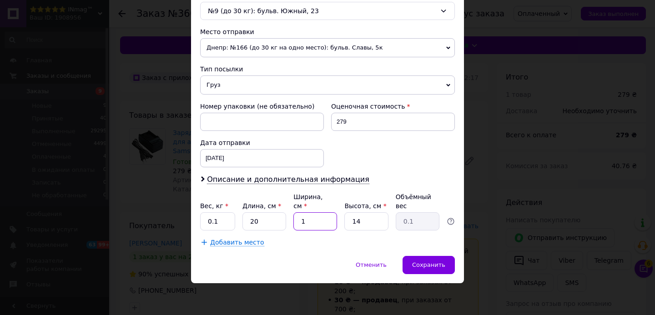
type input "15"
type input "1.05"
type input "15"
click at [367, 222] on input "14" at bounding box center [366, 221] width 44 height 18
click at [368, 223] on input "14" at bounding box center [366, 221] width 44 height 18
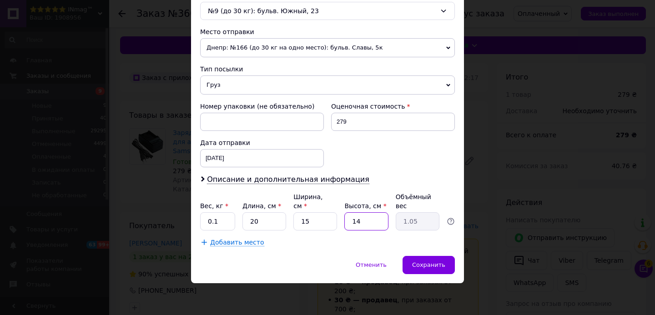
click at [370, 225] on input "14" at bounding box center [366, 221] width 44 height 18
type input "6"
type input "0.45"
type input "6"
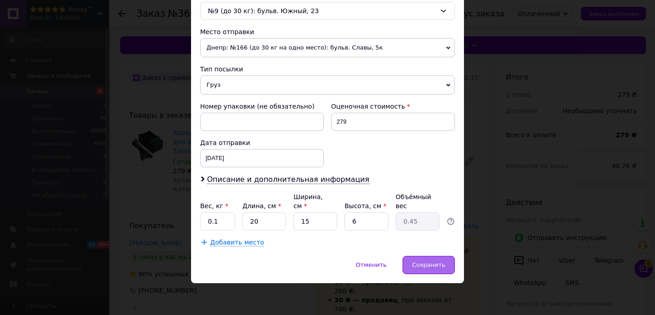
click at [422, 265] on span "Сохранить" at bounding box center [428, 265] width 33 height 7
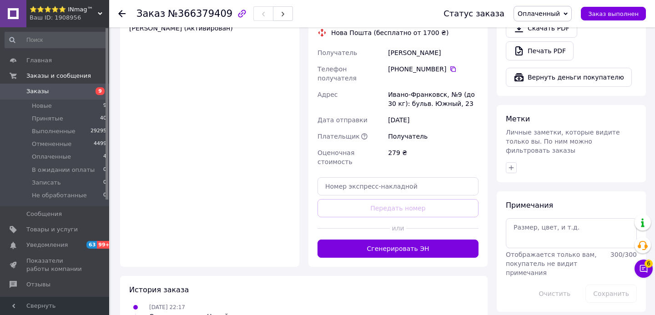
scroll to position [383, 0]
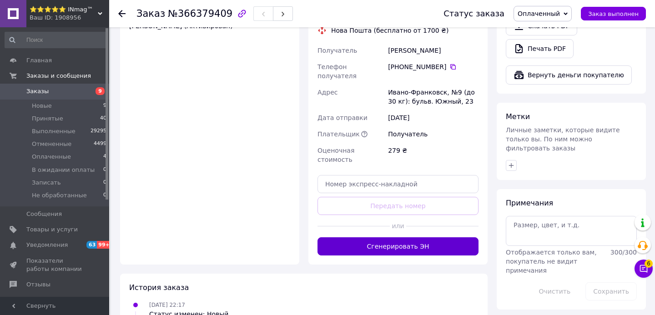
click at [421, 238] on button "Сгенерировать ЭН" at bounding box center [398, 247] width 161 height 18
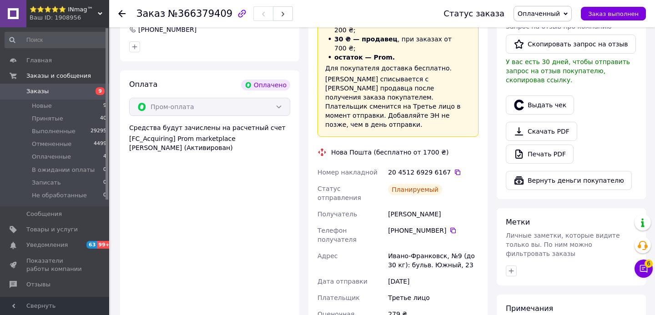
scroll to position [242, 0]
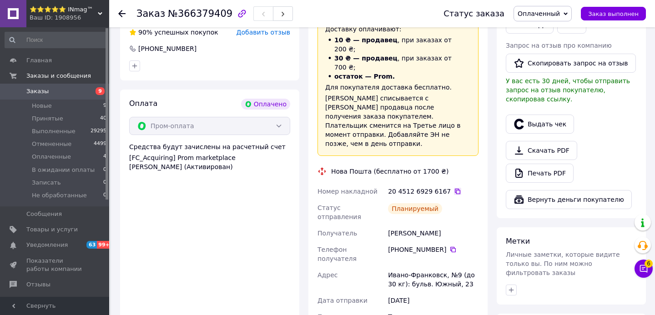
click at [454, 188] on icon at bounding box center [457, 191] width 7 height 7
